Goal: Transaction & Acquisition: Purchase product/service

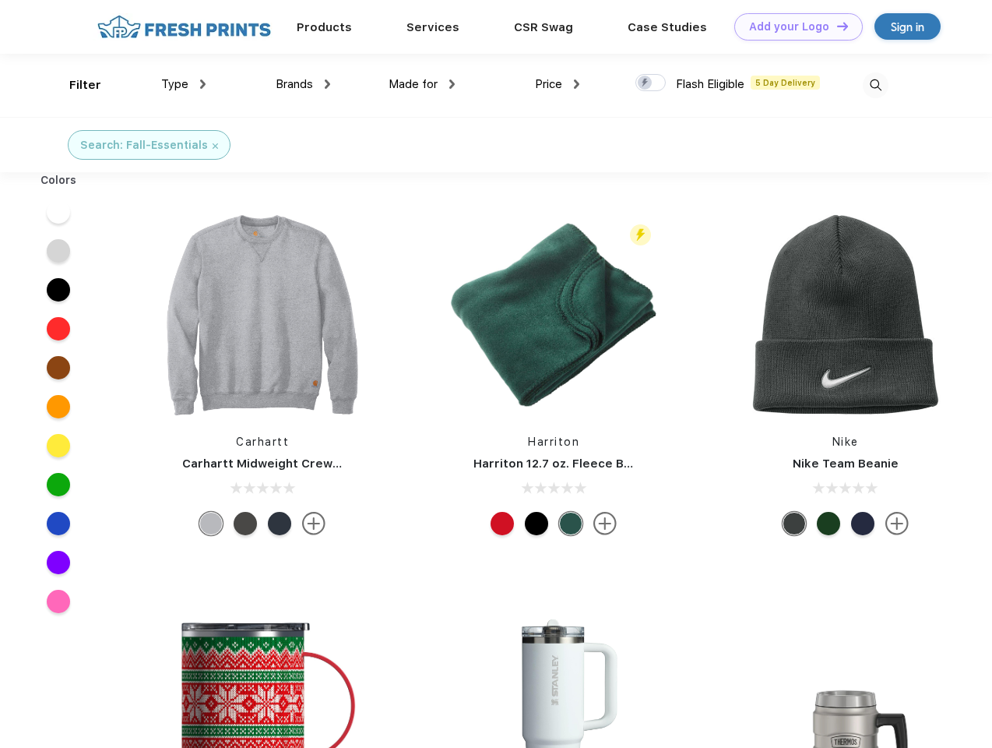
click at [793, 26] on link "Add your Logo Design Tool" at bounding box center [798, 26] width 128 height 27
click at [0, 0] on div "Design Tool" at bounding box center [0, 0] width 0 height 0
click at [836, 26] on link "Add your Logo Design Tool" at bounding box center [798, 26] width 128 height 27
click at [75, 85] on div "Filter" at bounding box center [85, 85] width 32 height 18
click at [184, 84] on span "Type" at bounding box center [174, 84] width 27 height 14
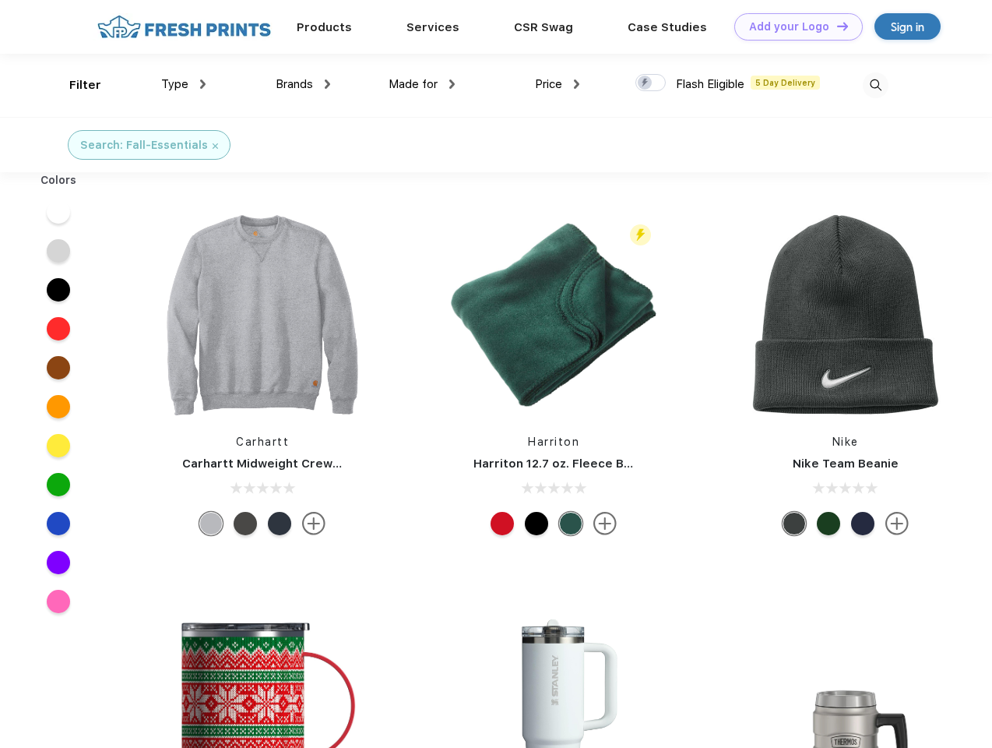
click at [303, 84] on span "Brands" at bounding box center [294, 84] width 37 height 14
click at [422, 84] on span "Made for" at bounding box center [413, 84] width 49 height 14
click at [558, 84] on span "Price" at bounding box center [548, 84] width 27 height 14
click at [651, 83] on div at bounding box center [650, 82] width 30 height 17
click at [646, 83] on input "checkbox" at bounding box center [640, 78] width 10 height 10
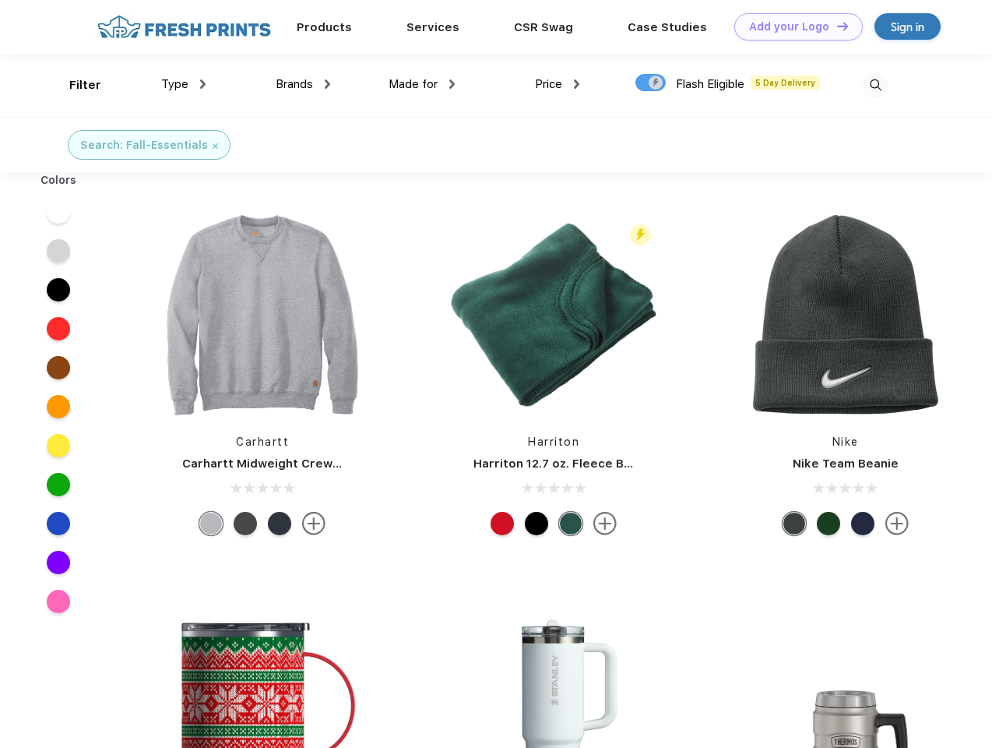
click at [875, 85] on img at bounding box center [876, 85] width 26 height 26
